Goal: Check status: Check status

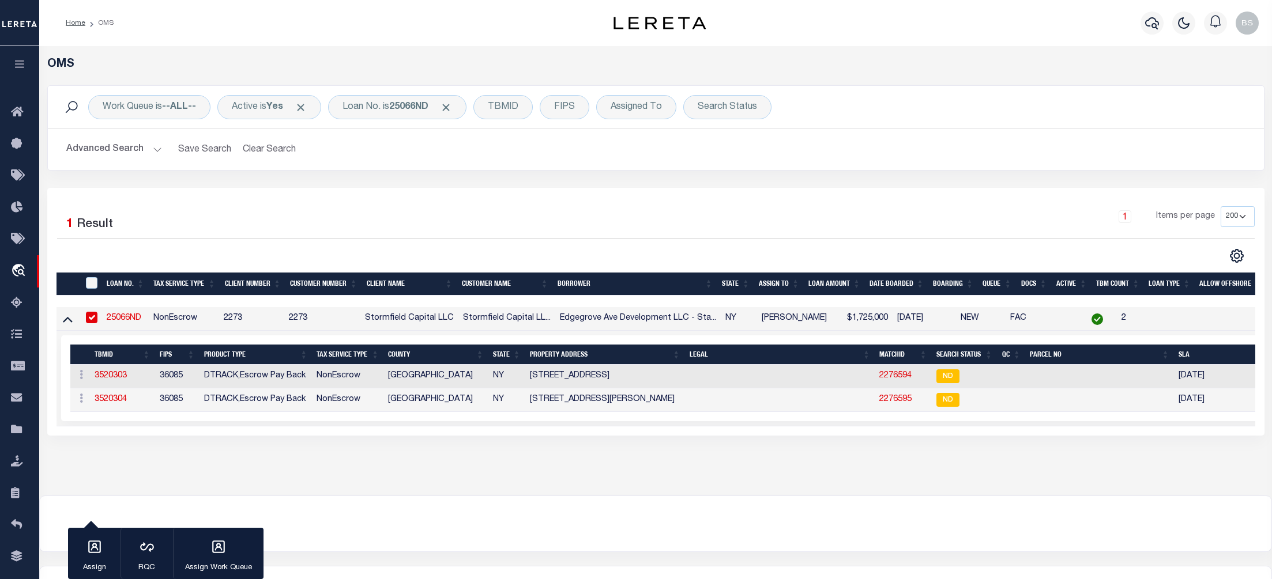
select select "200"
click at [391, 112] on div "Loan No. is 25066ND" at bounding box center [397, 107] width 138 height 24
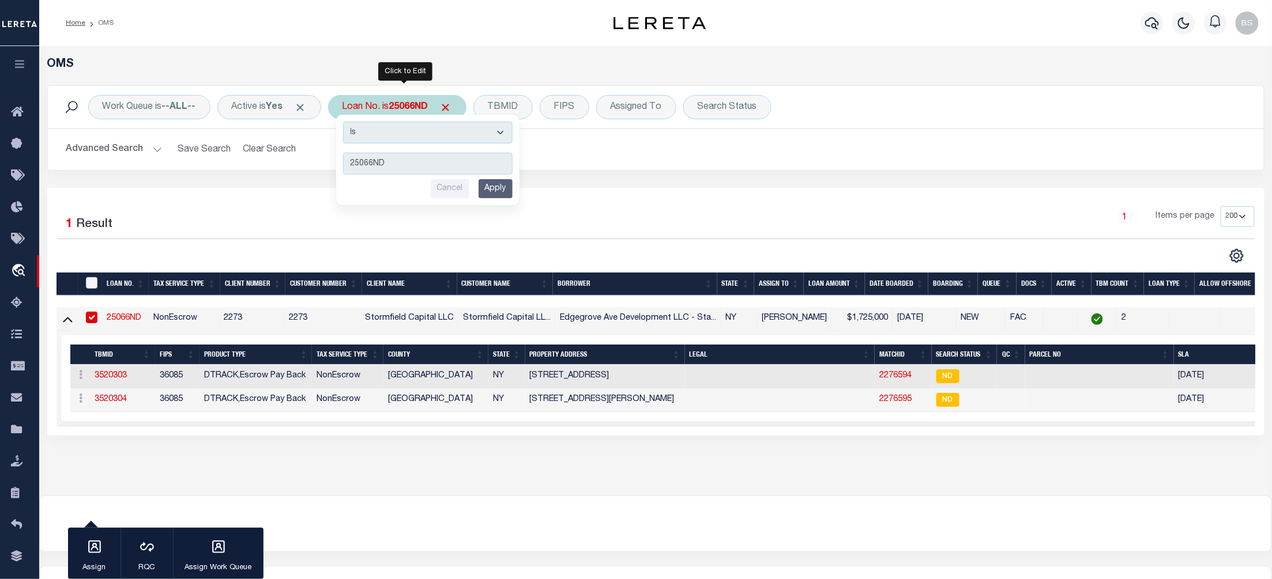
type input "8258554"
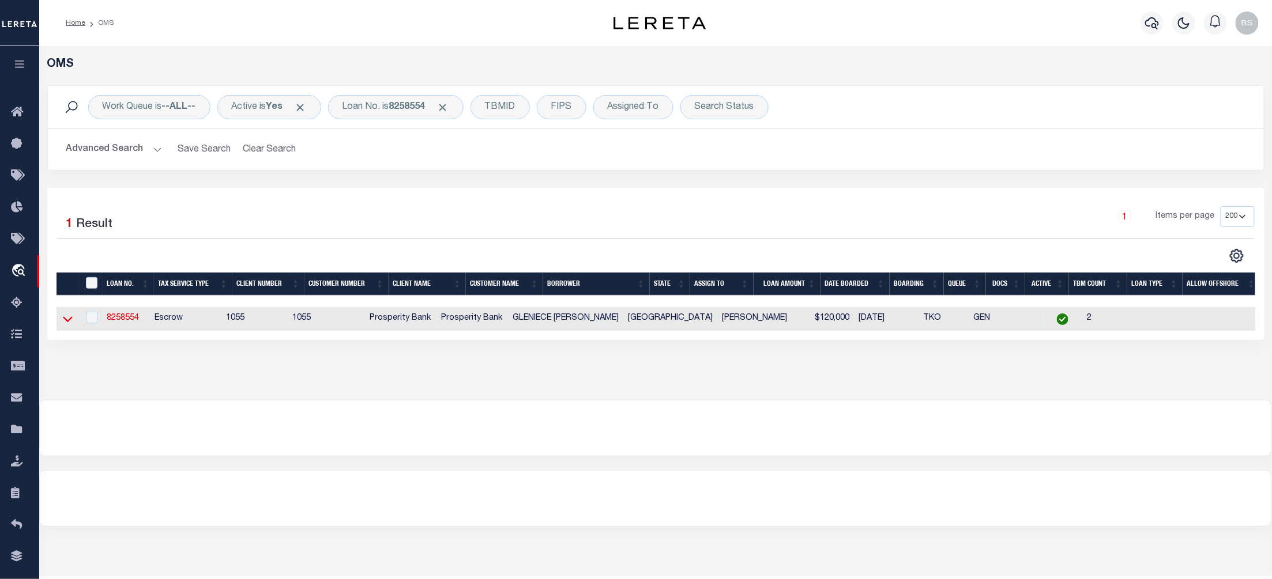
click at [67, 322] on icon at bounding box center [68, 319] width 10 height 12
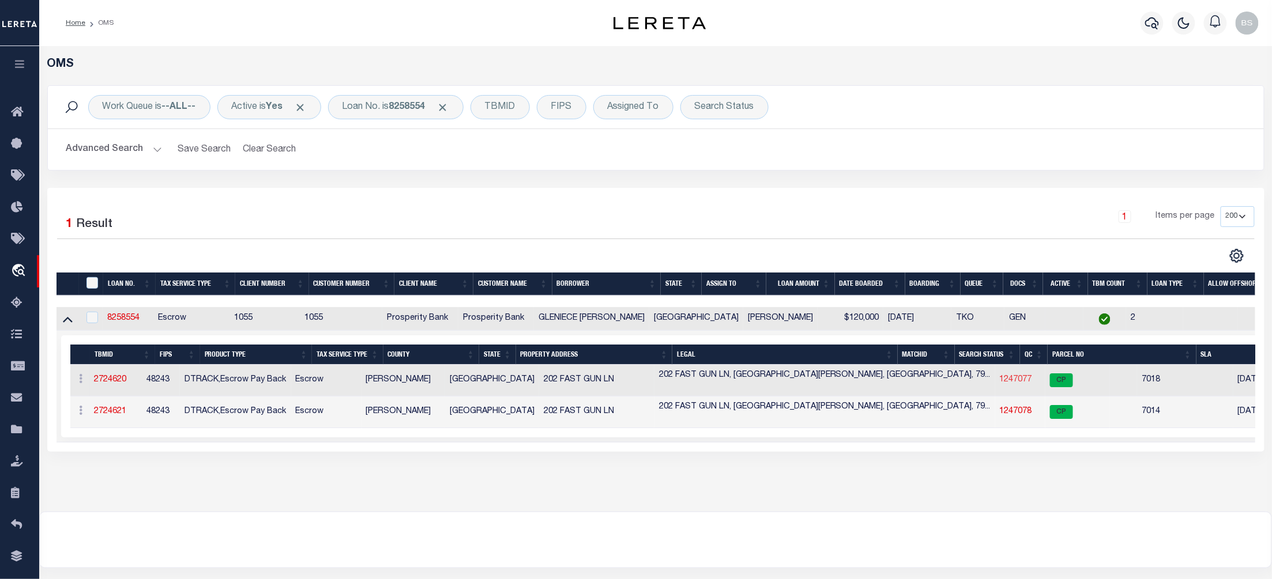
click at [1000, 378] on link "1247077" at bounding box center [1016, 380] width 32 height 8
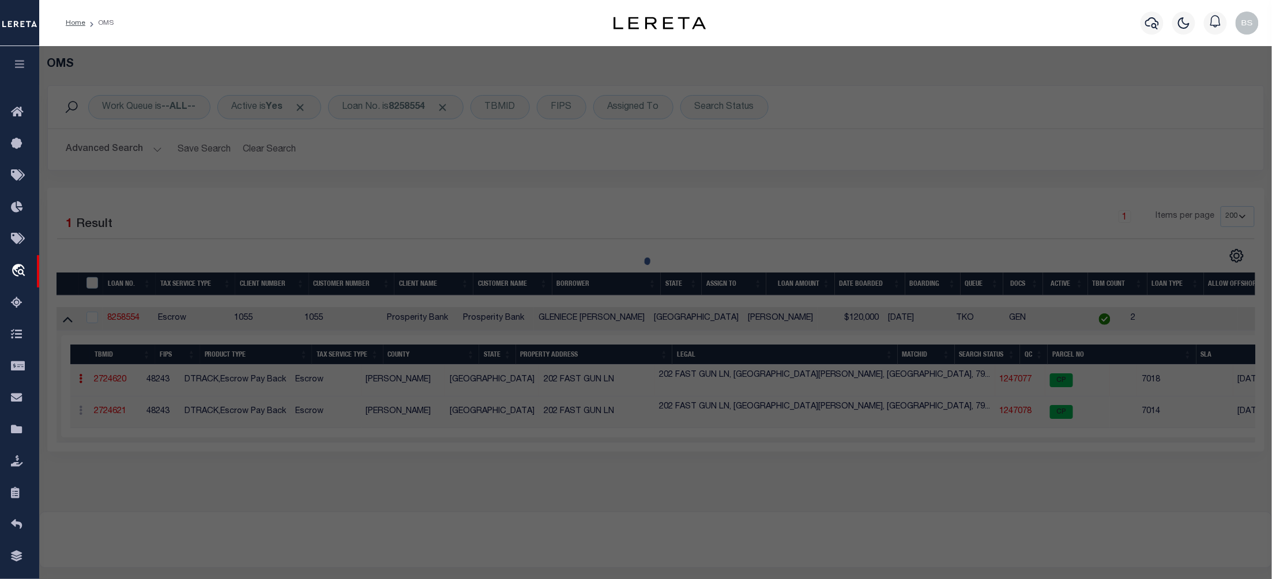
checkbox input "false"
select select "CP"
type input "CUDE GLENIECE ANN AND WILIAM WESLEY CUDE"
select select
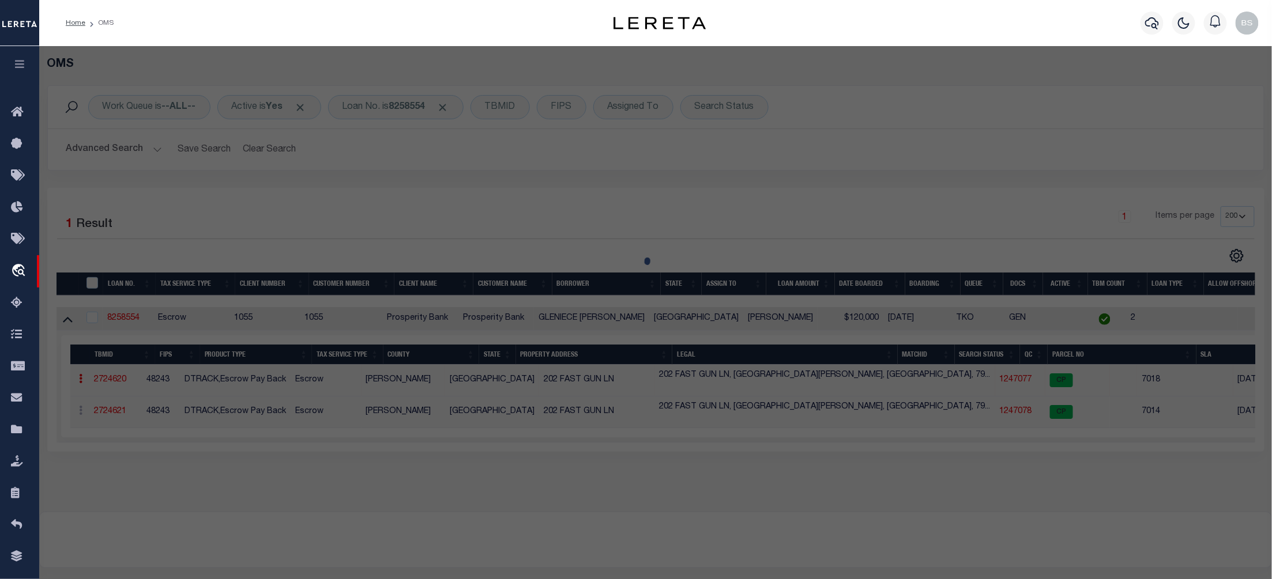
type input "200 FAST GUN LANE"
checkbox input "false"
type input "FORT DAVIS TX 79734"
type textarea "APACHE PINES LOT 24 (5.13 ACRES)"
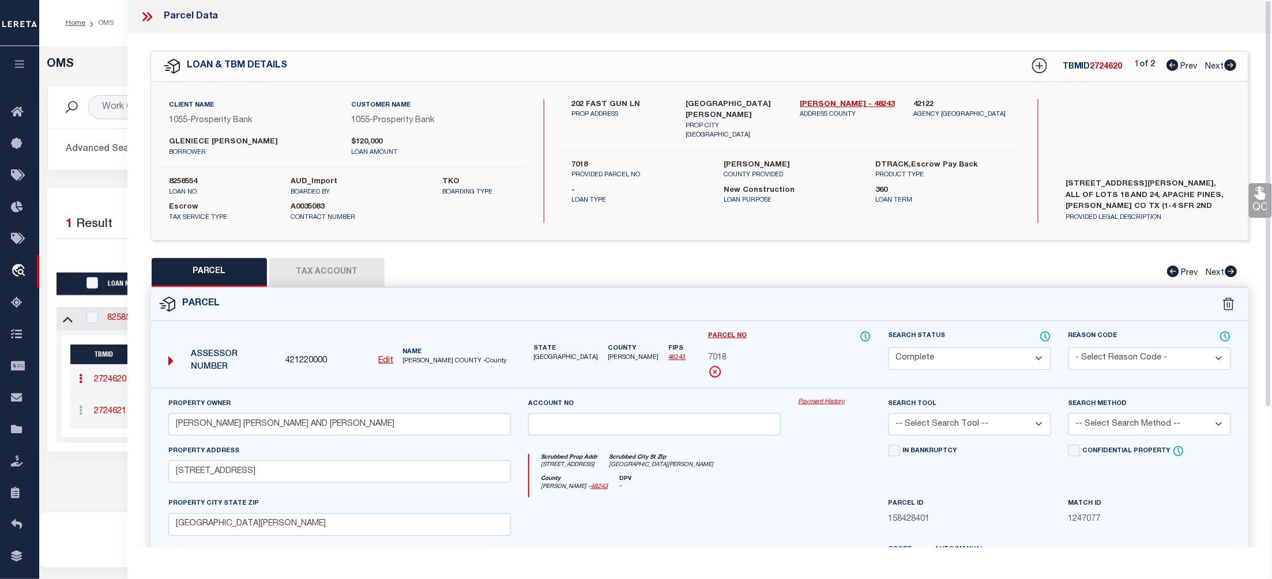
click at [832, 406] on link "Payment History" at bounding box center [834, 403] width 73 height 10
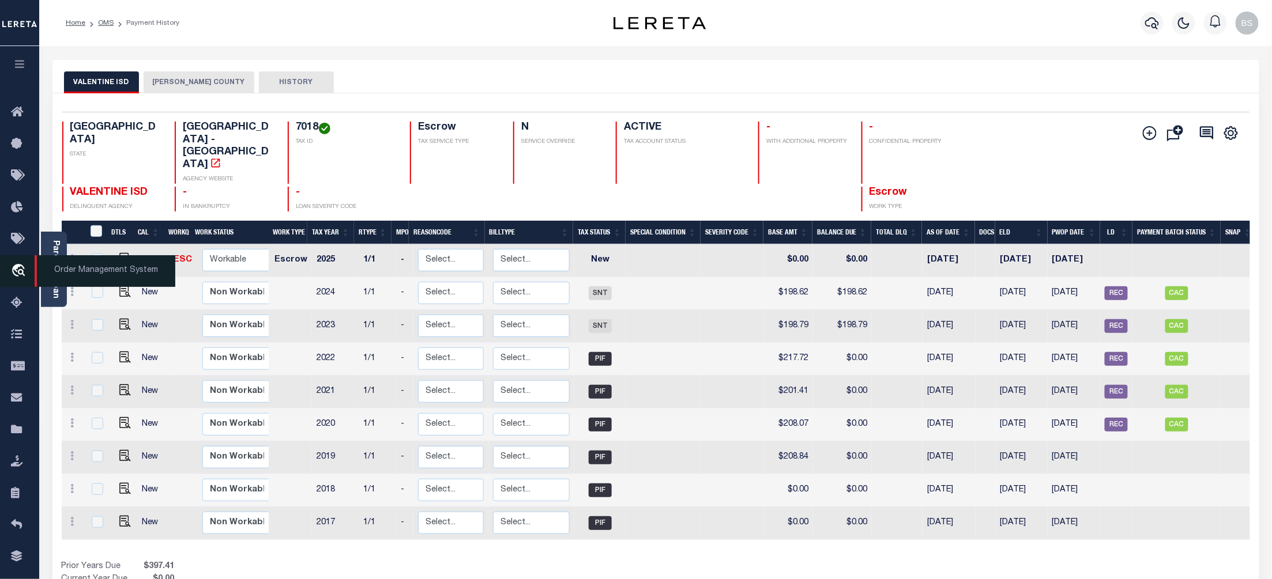
click at [91, 263] on span "Order Management System" at bounding box center [105, 271] width 141 height 32
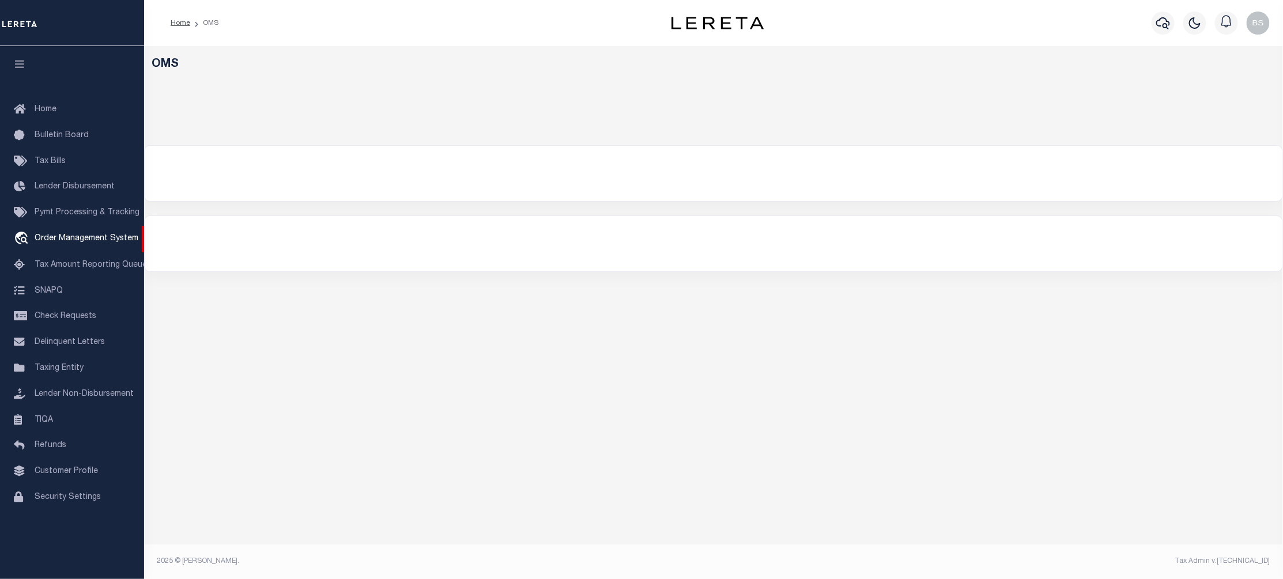
select select "200"
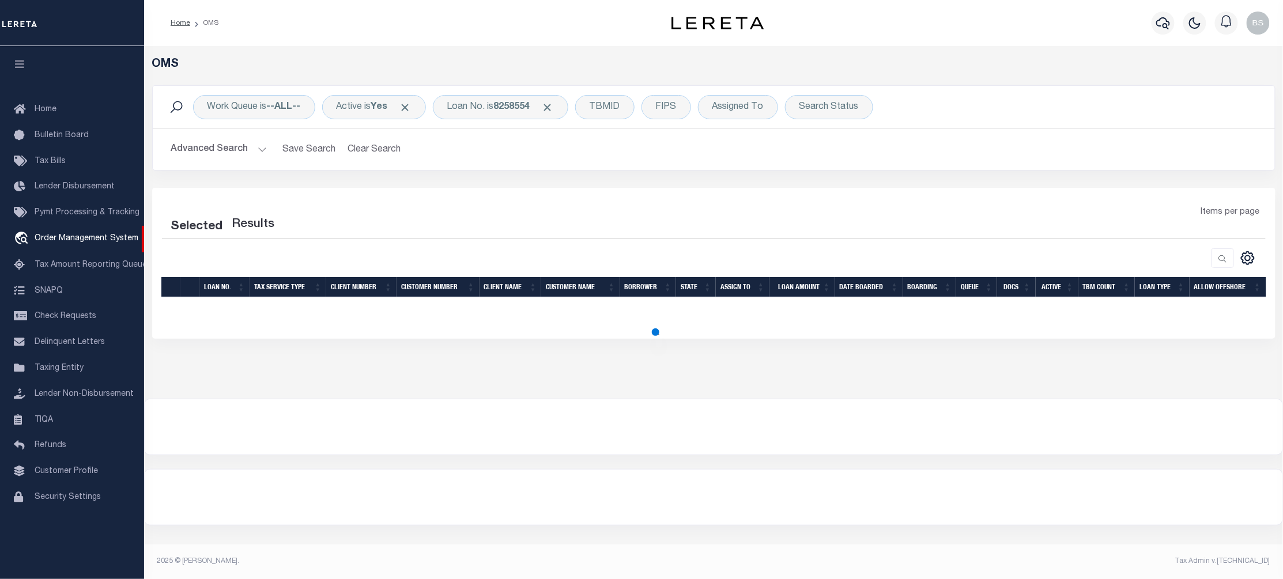
select select "200"
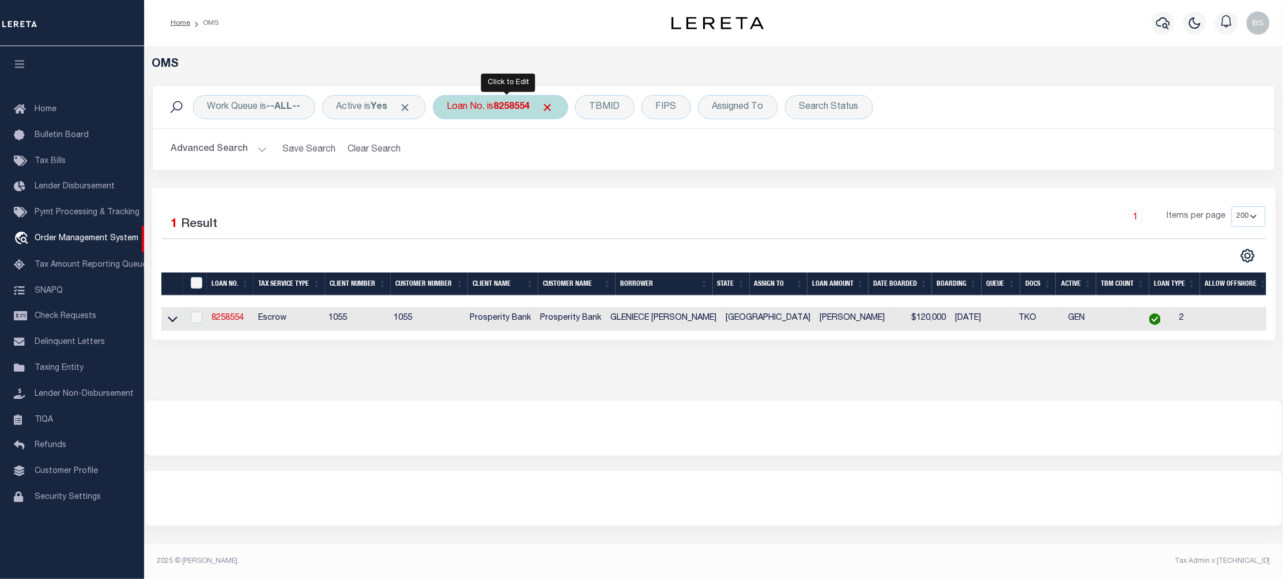
click at [510, 107] on b "8258554" at bounding box center [512, 107] width 36 height 9
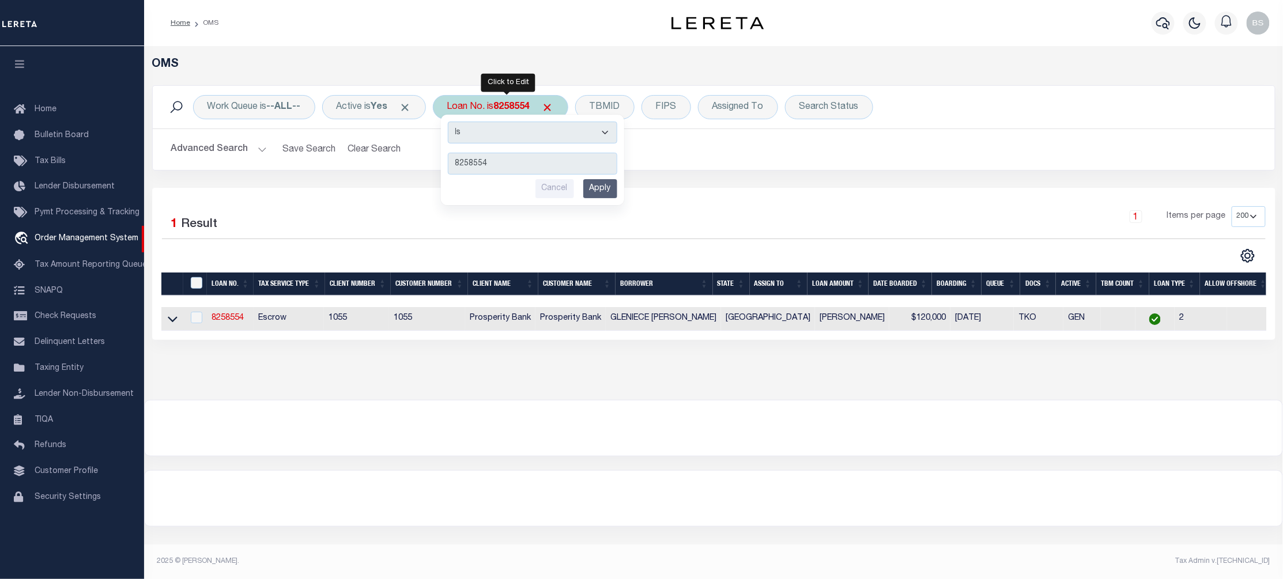
type input "15768"
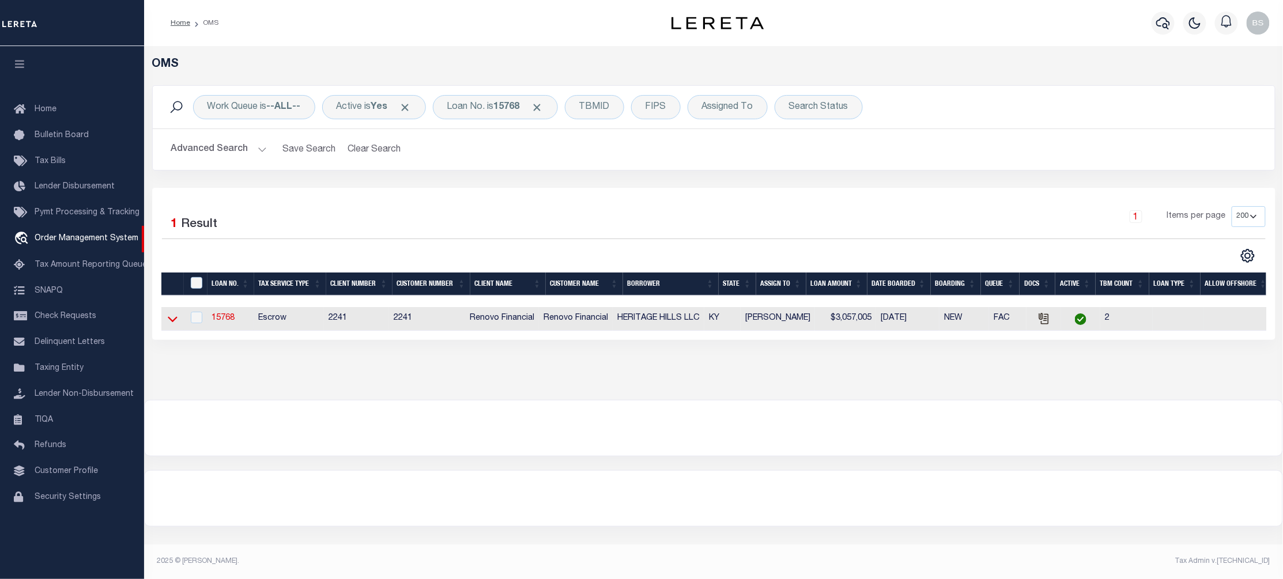
click at [173, 321] on icon at bounding box center [173, 319] width 10 height 12
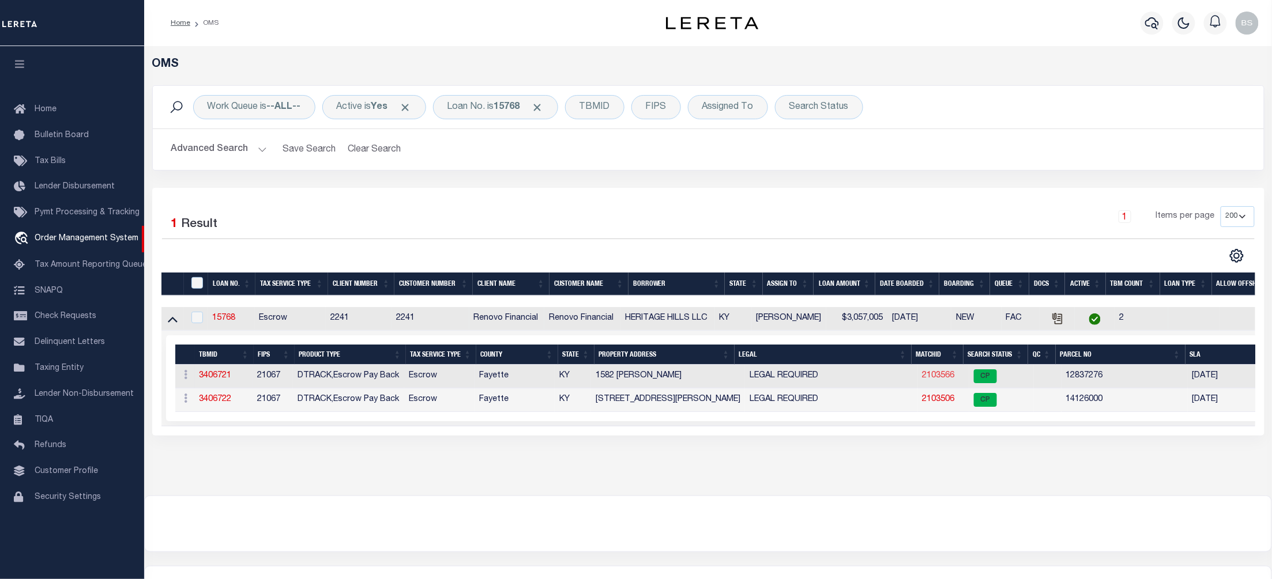
click at [937, 377] on link "2103566" at bounding box center [938, 376] width 32 height 8
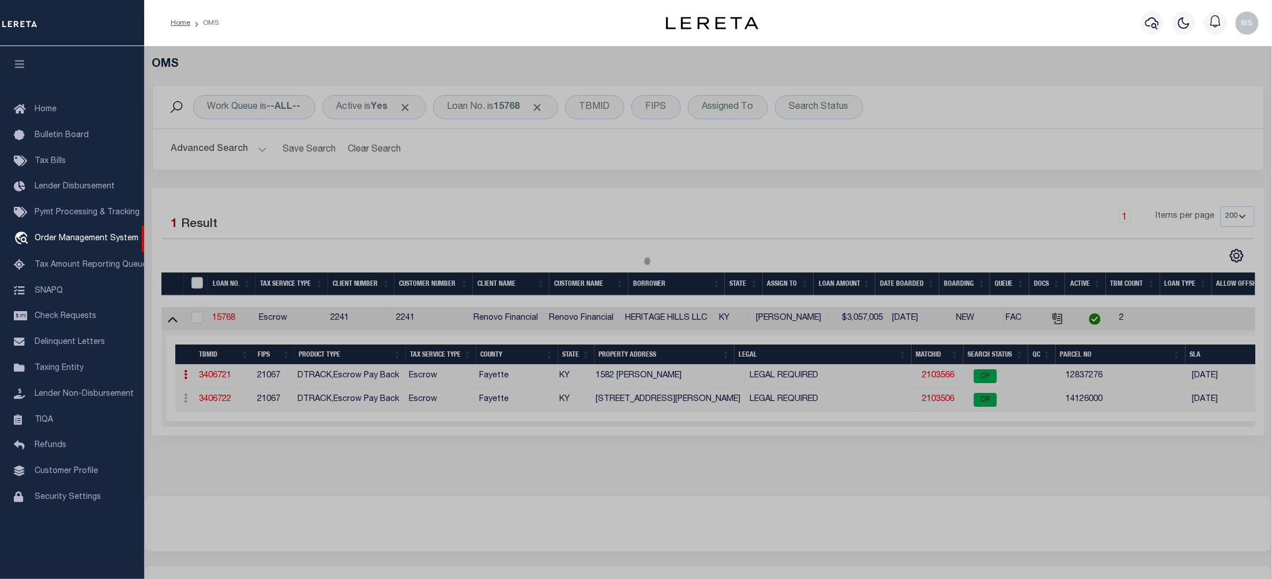
checkbox input "false"
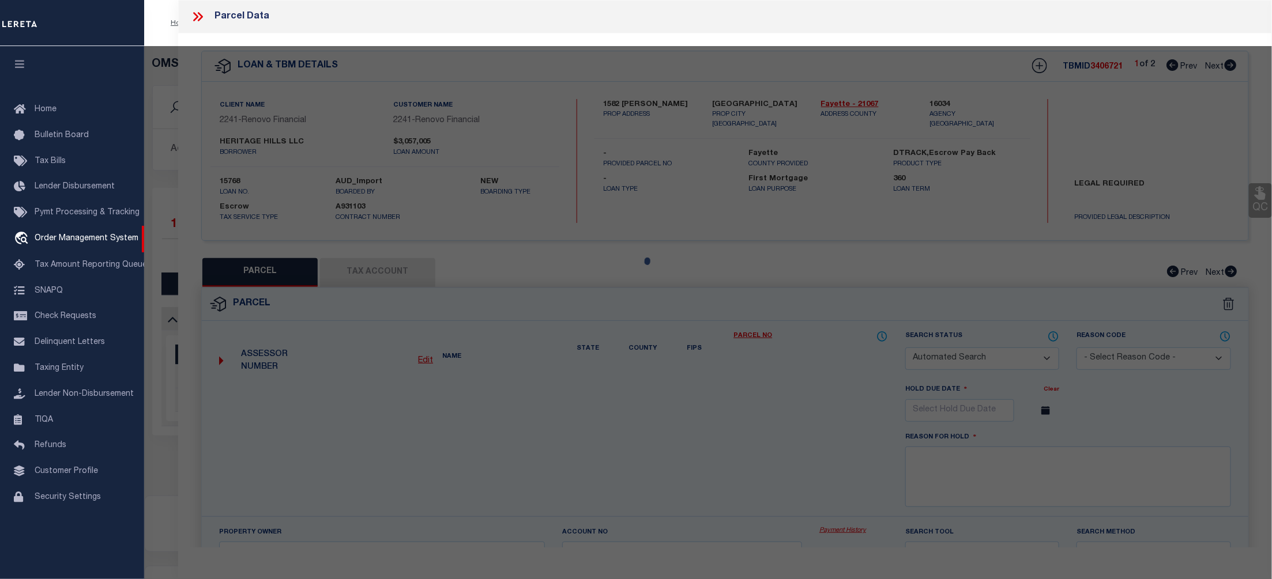
select select "CP"
type input "PHOENIX APARTMENTS LLC"
select select "AGW"
select select
type input "1582 Martha Court"
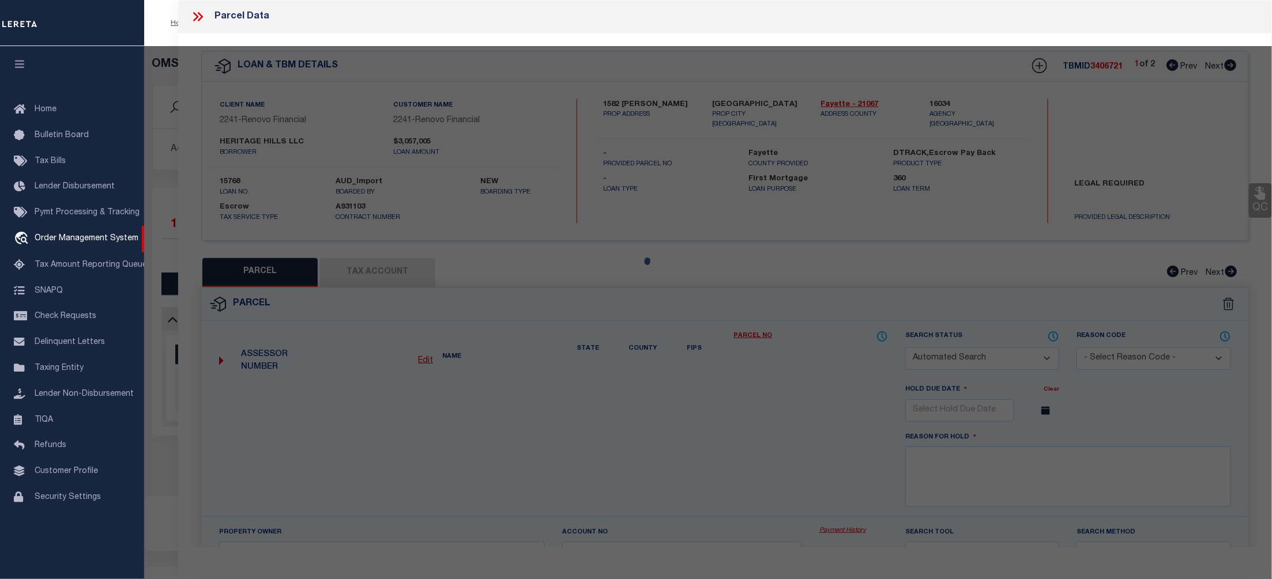
checkbox input "false"
type input "Lexington, KY 40505"
type textarea "B-125 EASTLAND PARK UNIT 1-L LOT 5; BOOK: 3684 PAGE: 558"
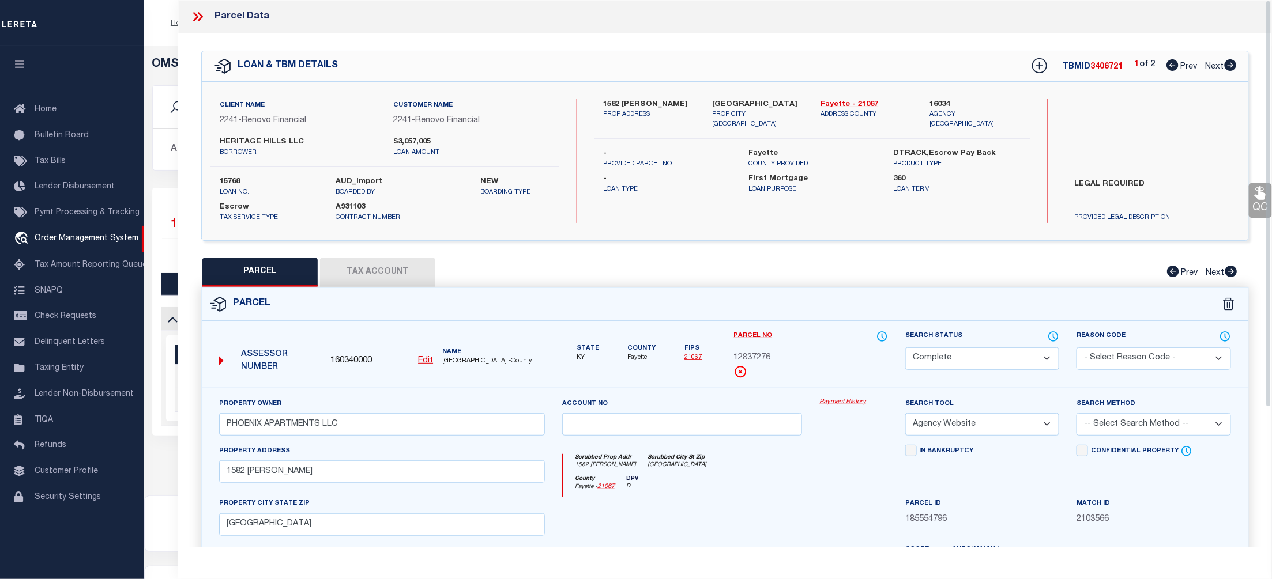
click at [856, 404] on link "Payment History" at bounding box center [853, 403] width 69 height 10
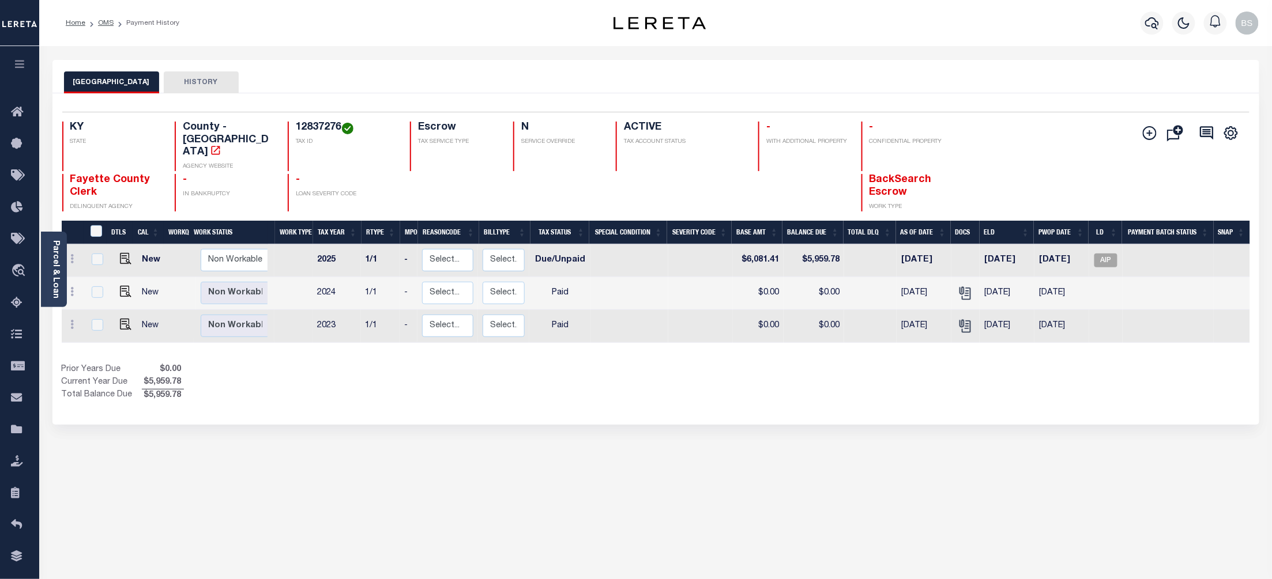
click at [1120, 392] on div "Selected 3 Results 1 Items per page 25 50 100 KY STATE 12837276" at bounding box center [655, 258] width 1207 height 331
click at [1107, 254] on span "AIP" at bounding box center [1105, 261] width 23 height 14
checkbox input "true"
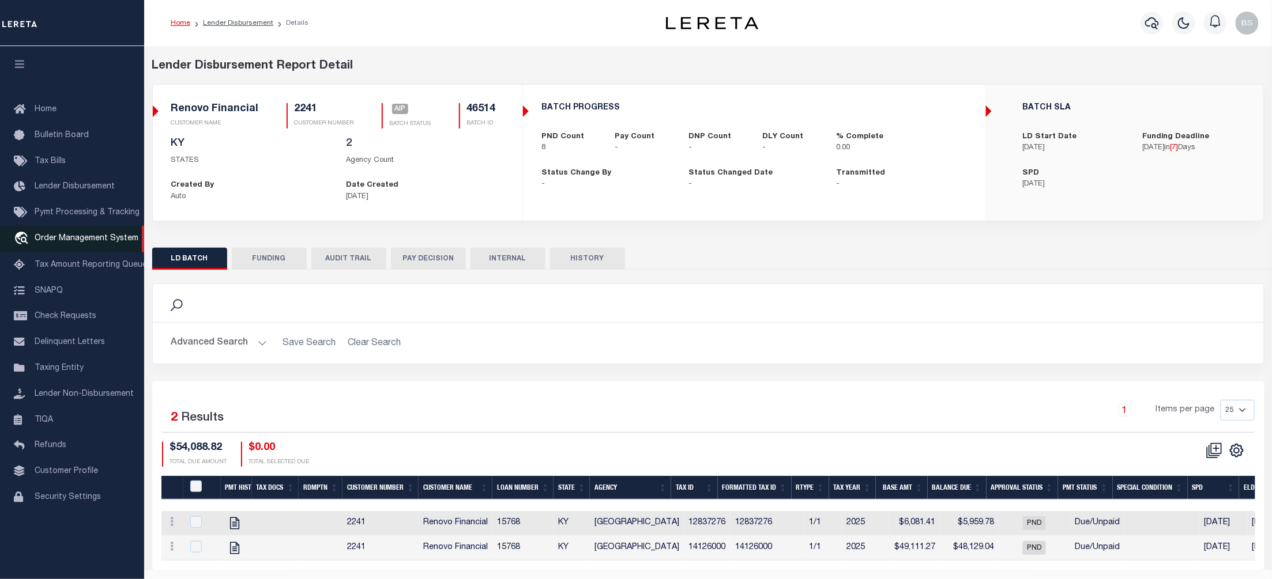
click at [86, 238] on span "Order Management System" at bounding box center [87, 239] width 104 height 8
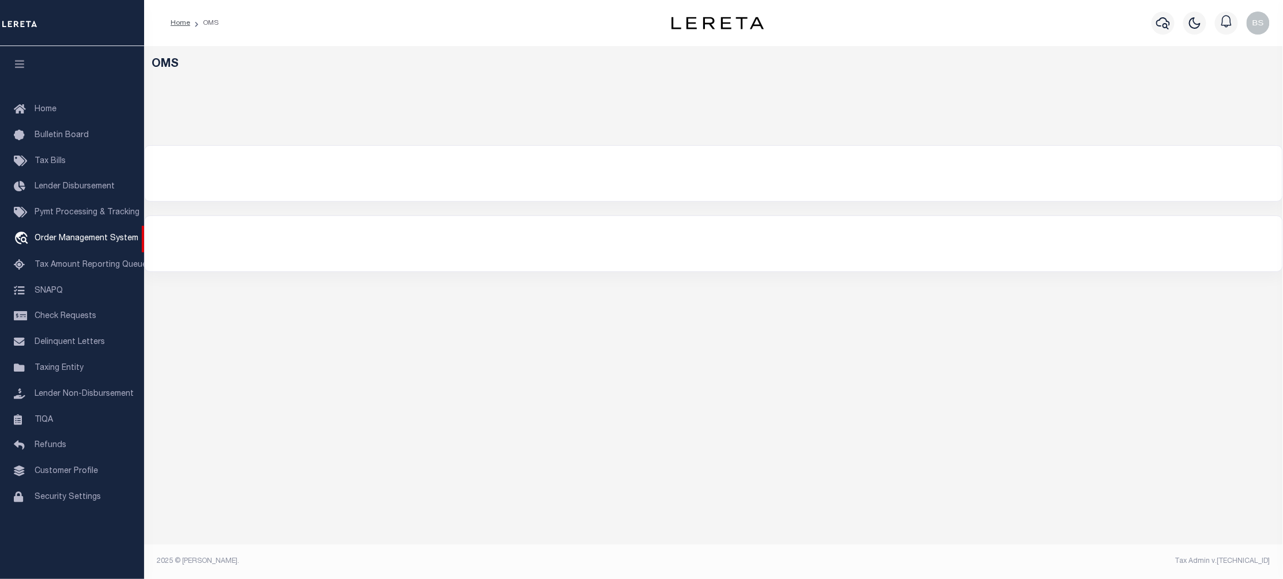
select select "200"
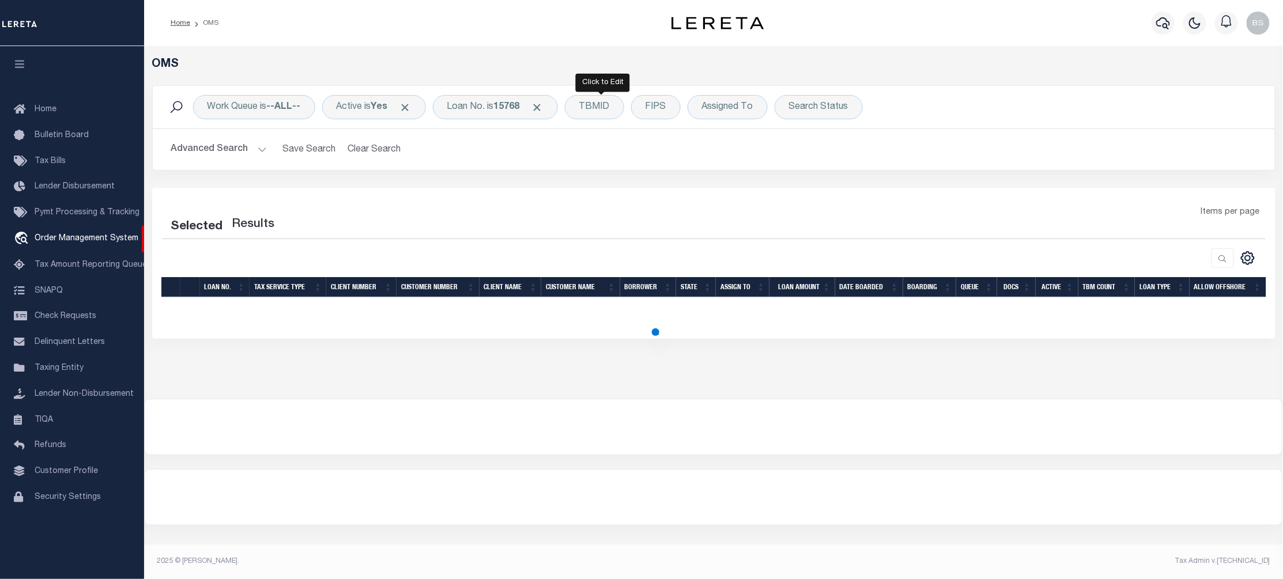
select select "200"
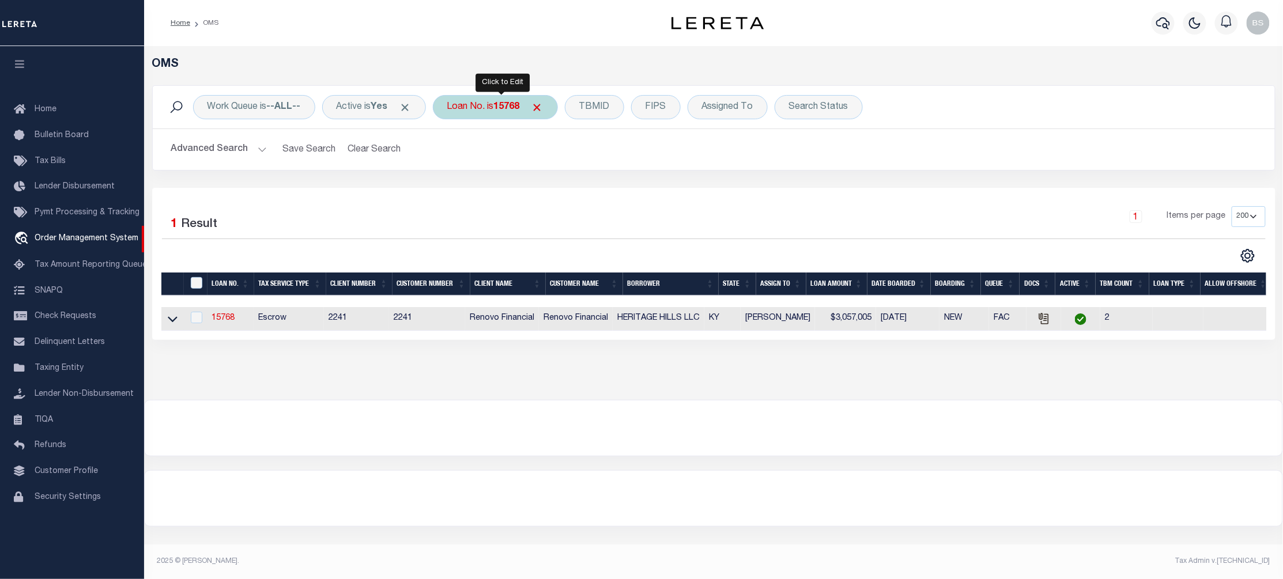
click at [505, 103] on b "15768" at bounding box center [507, 107] width 26 height 9
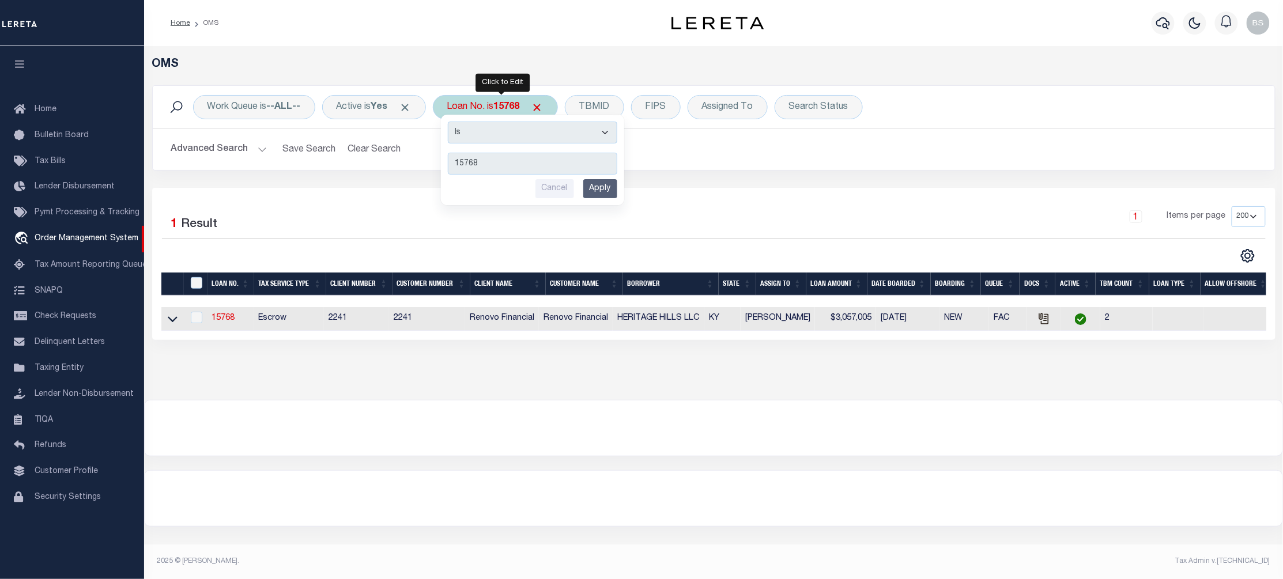
type input "175001529"
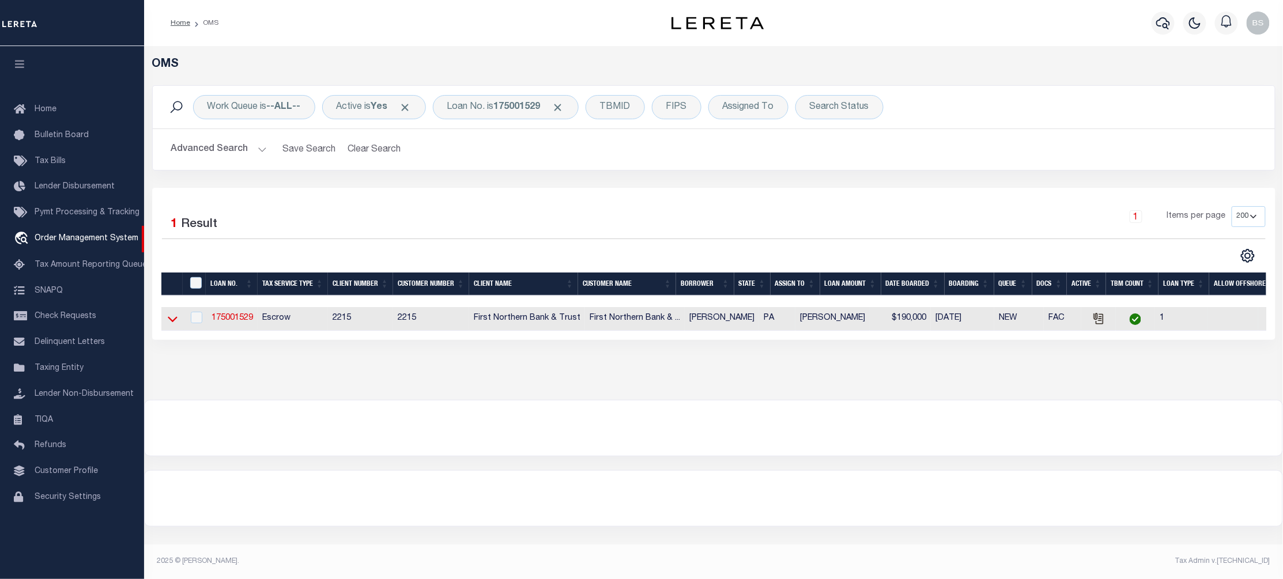
click at [172, 322] on icon at bounding box center [173, 319] width 10 height 12
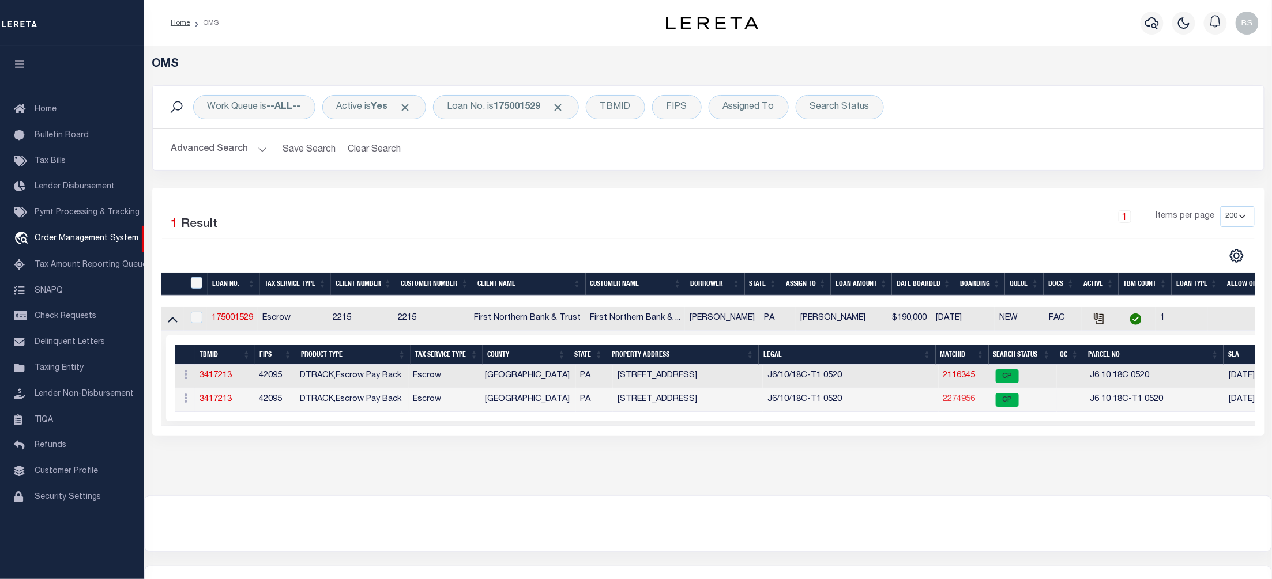
click at [943, 398] on link "2274956" at bounding box center [959, 399] width 32 height 8
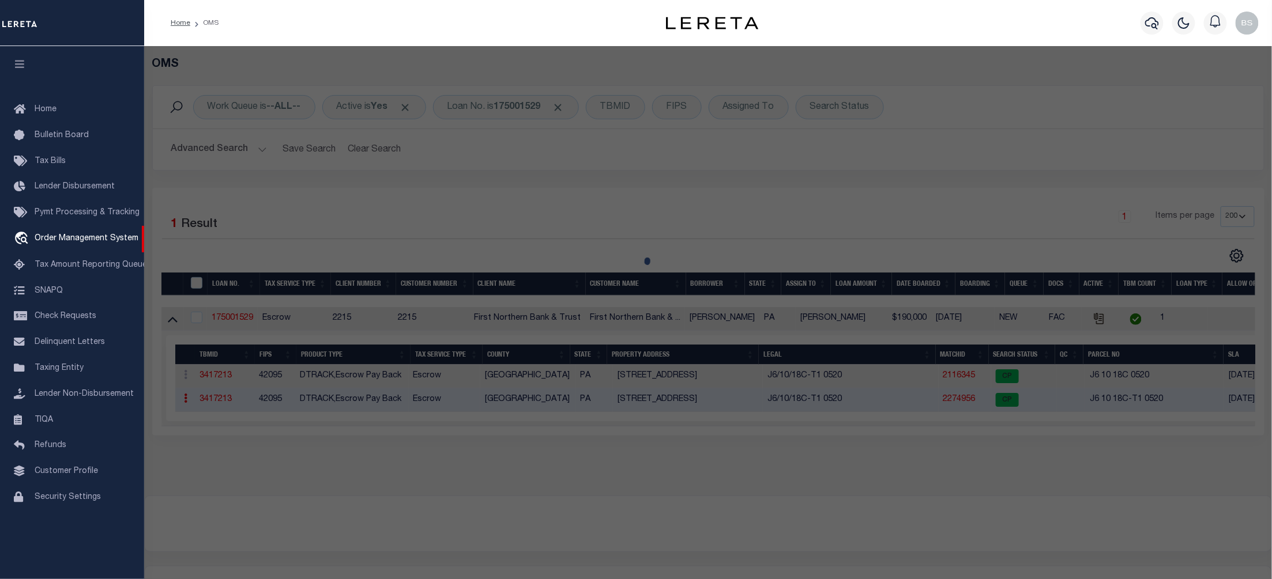
checkbox input "false"
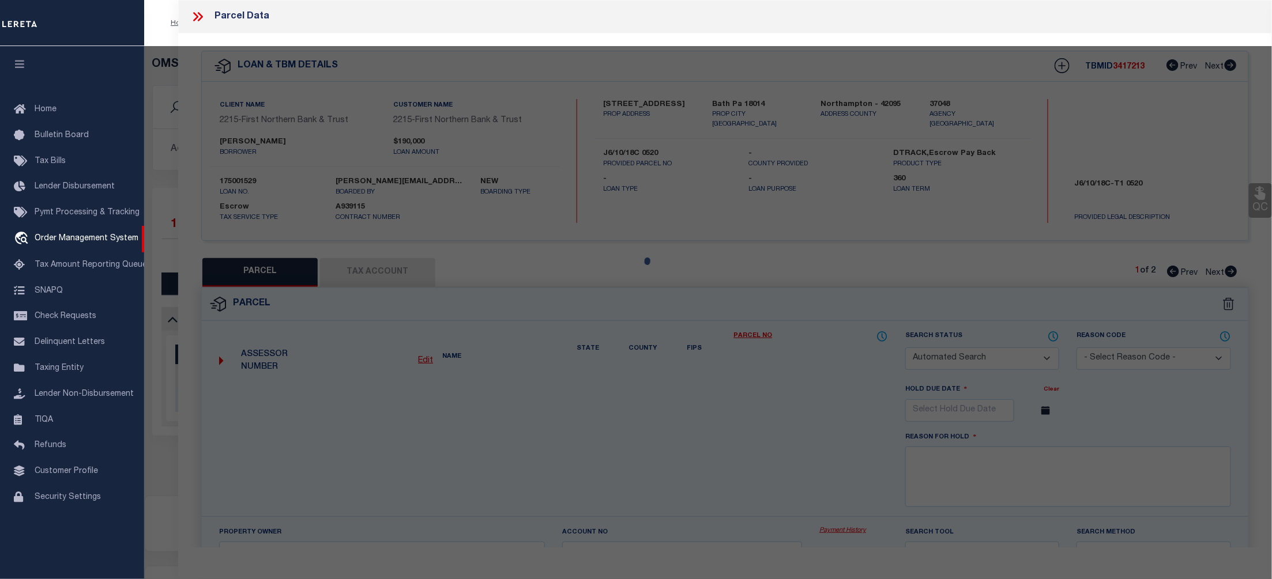
select select "CP"
type input "FENON JASON & ROBYN"
select select "AGW"
select select "ADD"
type input "244 MONOCACY DR"
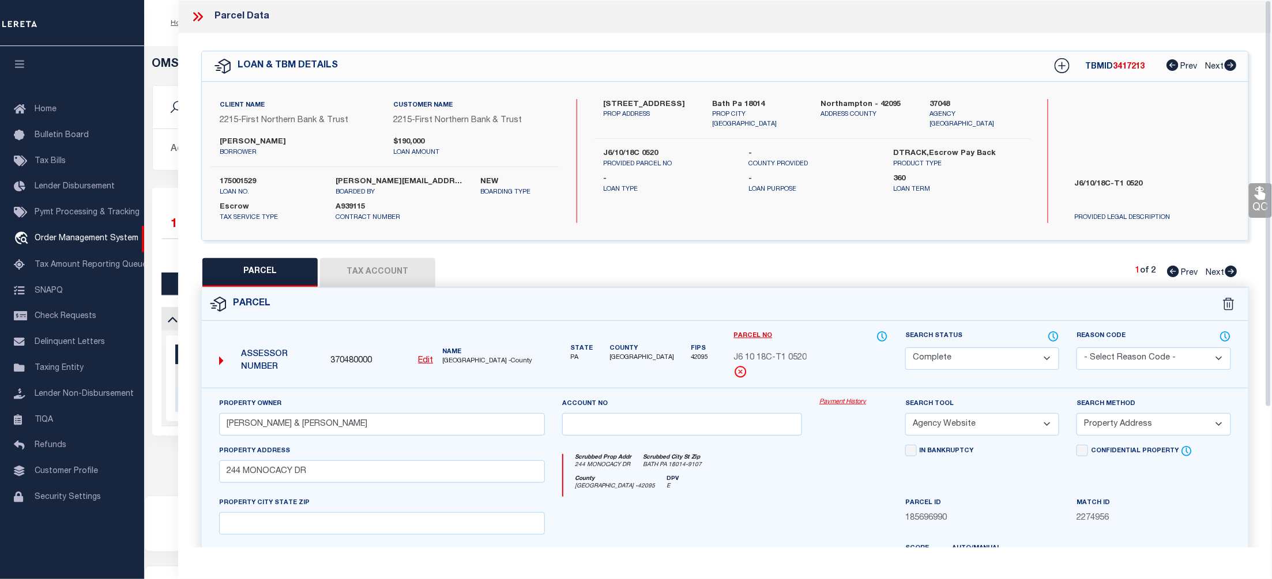
click at [835, 393] on div "Property Owner FENON JASON & ROBYN Account no Payment History Search Tool -- Se…" at bounding box center [725, 538] width 1046 height 301
click at [837, 400] on link "Payment History" at bounding box center [853, 403] width 69 height 10
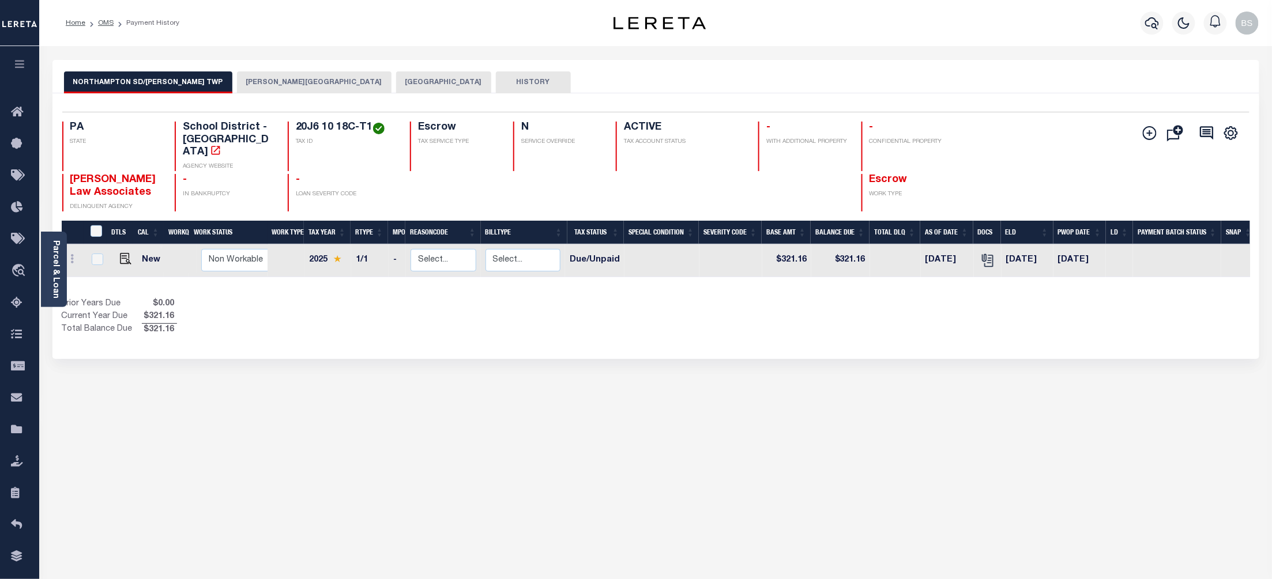
click at [238, 79] on button "[PERSON_NAME][GEOGRAPHIC_DATA]" at bounding box center [314, 82] width 154 height 22
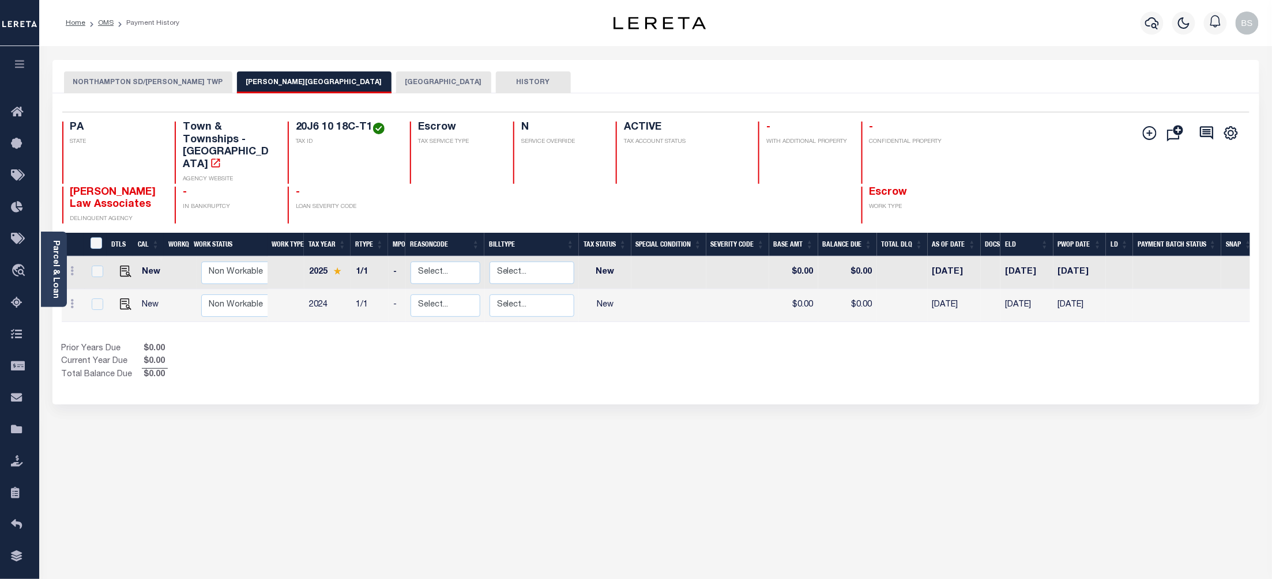
click at [396, 76] on button "[GEOGRAPHIC_DATA]" at bounding box center [443, 82] width 95 height 22
